Goal: Transaction & Acquisition: Purchase product/service

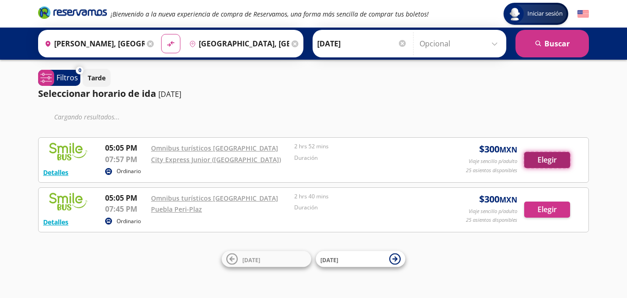
click at [543, 162] on button "Elegir" at bounding box center [547, 160] width 46 height 16
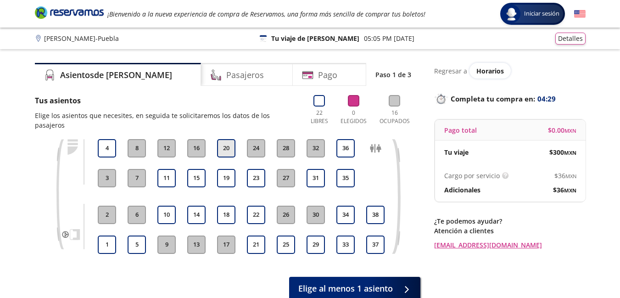
click at [224, 142] on button "20" at bounding box center [226, 148] width 18 height 18
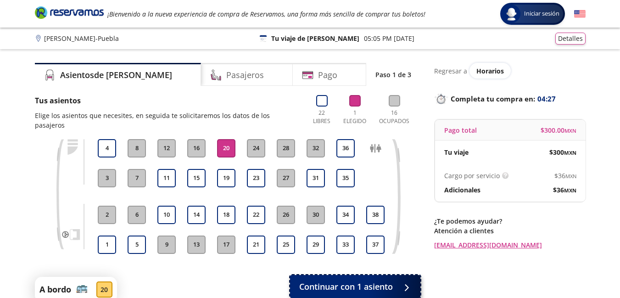
click at [354, 280] on span "Continuar con 1 asiento" at bounding box center [346, 286] width 94 height 12
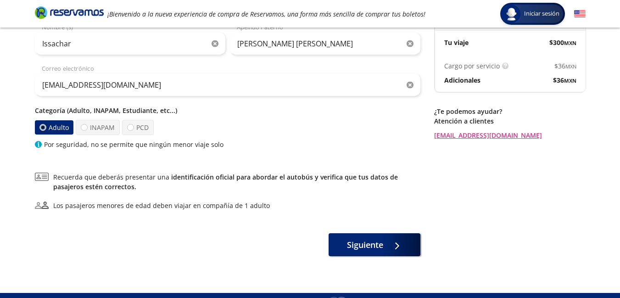
scroll to position [128, 0]
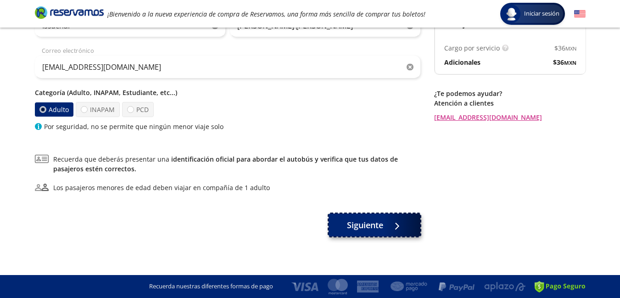
click at [374, 226] on span "Siguiente" at bounding box center [365, 225] width 36 height 12
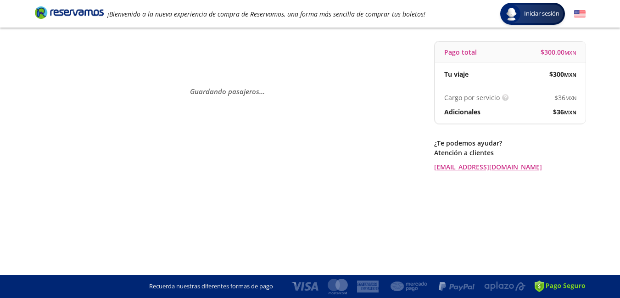
scroll to position [0, 0]
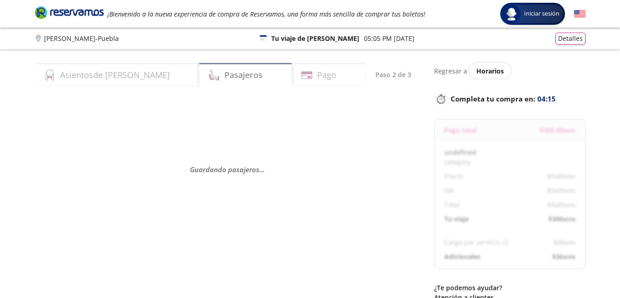
select select "MX"
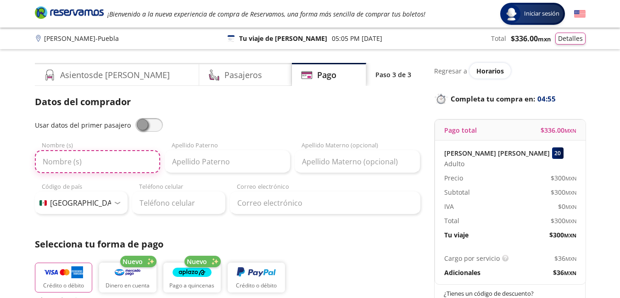
click at [100, 155] on input "Nombre (s)" at bounding box center [97, 161] width 125 height 23
click at [154, 123] on span at bounding box center [149, 125] width 28 height 14
click at [135, 118] on input "checkbox" at bounding box center [135, 118] width 0 height 0
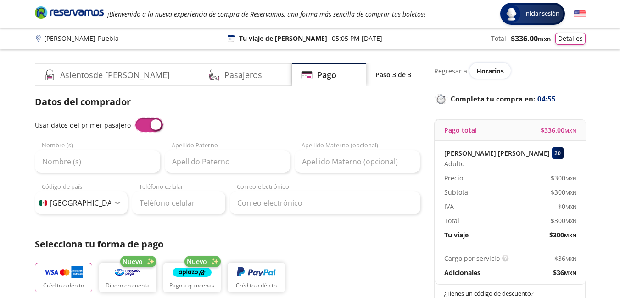
type input "Issachar"
type input "[PERSON_NAME] [PERSON_NAME]"
type input "[EMAIL_ADDRESS][DOMAIN_NAME]"
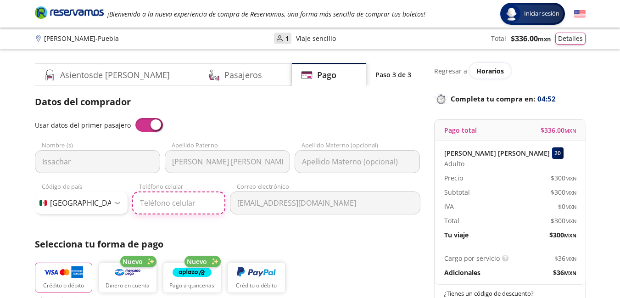
click at [169, 202] on input "Teléfono celular" at bounding box center [178, 202] width 93 height 23
type input "221 100 9987"
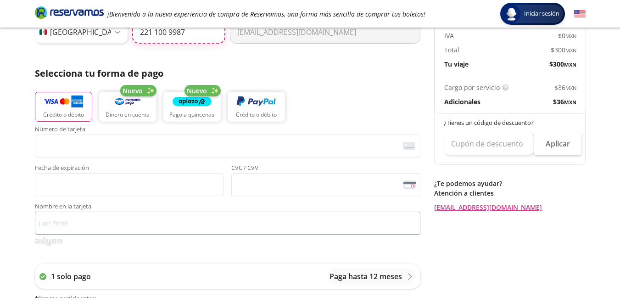
scroll to position [184, 0]
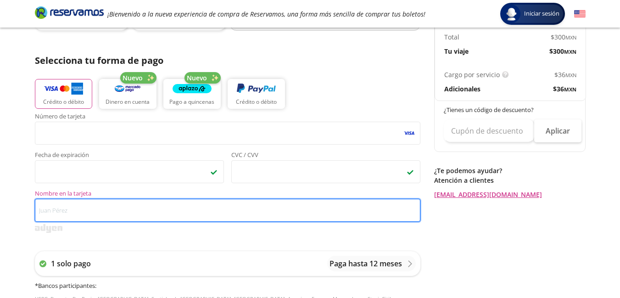
click at [76, 202] on input "Nombre en la tarjeta" at bounding box center [228, 210] width 386 height 23
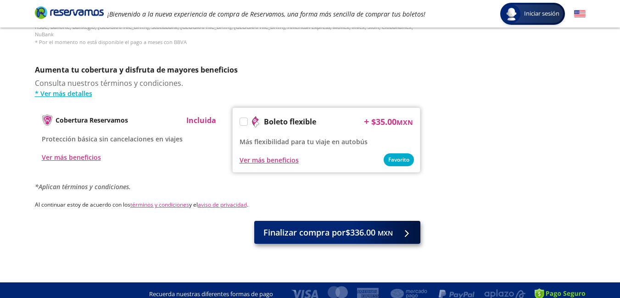
type input "[PERSON_NAME]"
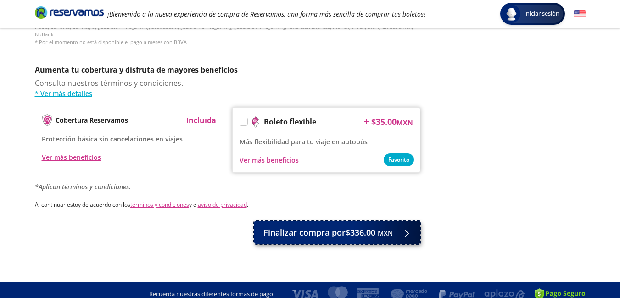
click at [335, 226] on span "Finalizar compra por $336.00 MXN" at bounding box center [327, 232] width 129 height 12
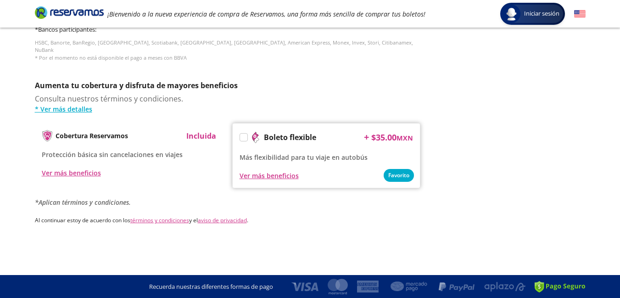
scroll to position [0, 0]
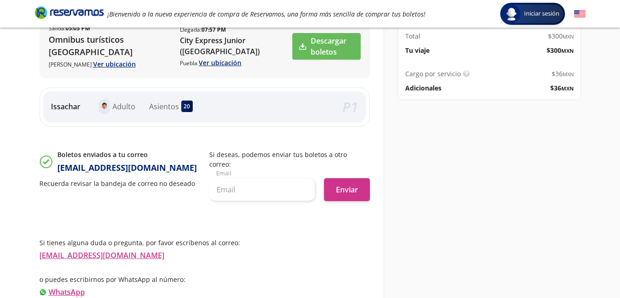
scroll to position [184, 0]
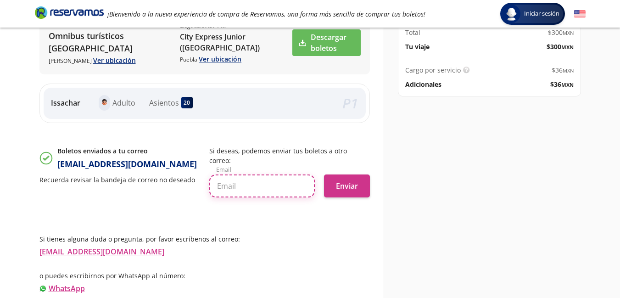
click at [266, 175] on input "text" at bounding box center [262, 185] width 106 height 23
type input "[EMAIL_ADDRESS][DOMAIN_NAME]"
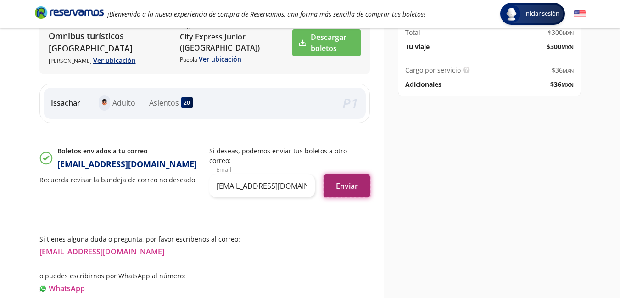
click at [343, 178] on button "Enviar" at bounding box center [347, 185] width 46 height 23
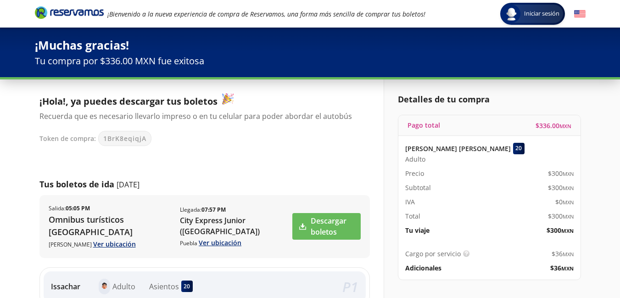
scroll to position [46, 0]
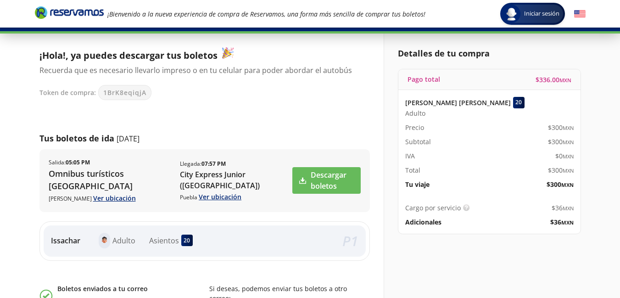
click at [417, 224] on p "Adicionales" at bounding box center [423, 222] width 36 height 10
click at [439, 222] on p "Adicionales" at bounding box center [423, 222] width 36 height 10
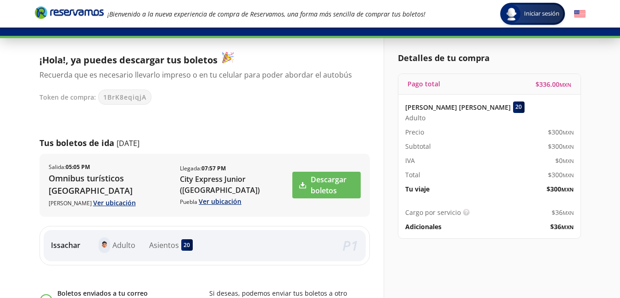
scroll to position [0, 0]
